Goal: Find contact information: Find contact information

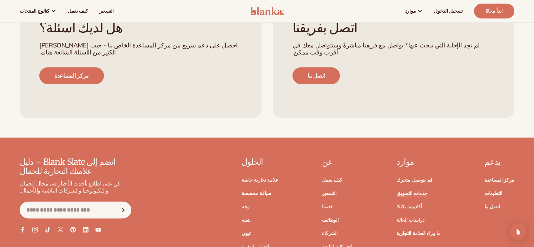
scroll to position [1239, 0]
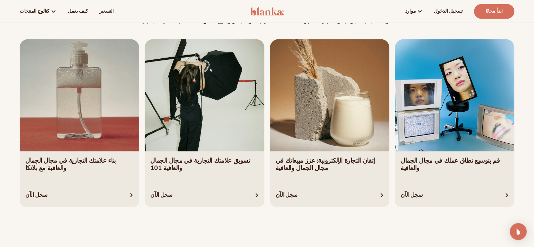
click at [96, 136] on link "1 / 4" at bounding box center [79, 123] width 119 height 168
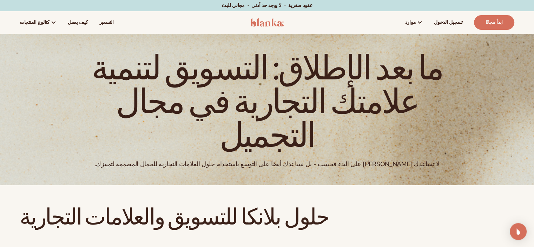
click at [274, 22] on img at bounding box center [266, 22] width 33 height 8
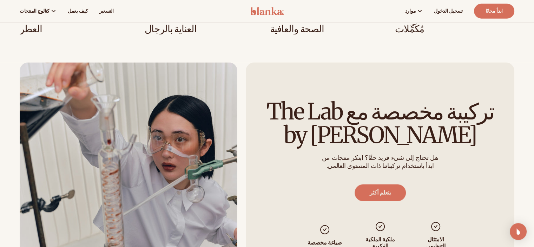
scroll to position [1686, 0]
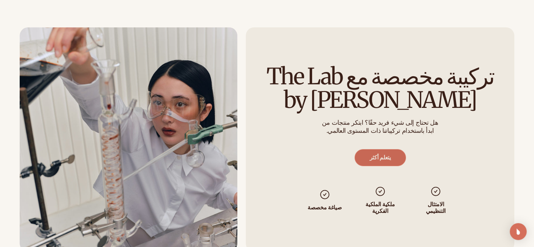
click at [369, 149] on link "يتعلم أكثر" at bounding box center [379, 157] width 51 height 17
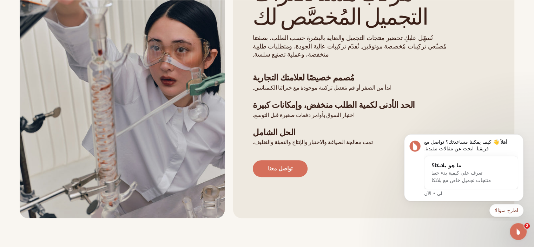
scroll to position [246, 0]
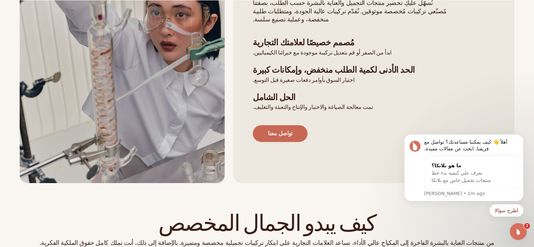
click at [284, 130] on font "تواصل معنا" at bounding box center [280, 134] width 25 height 8
